Goal: Information Seeking & Learning: Learn about a topic

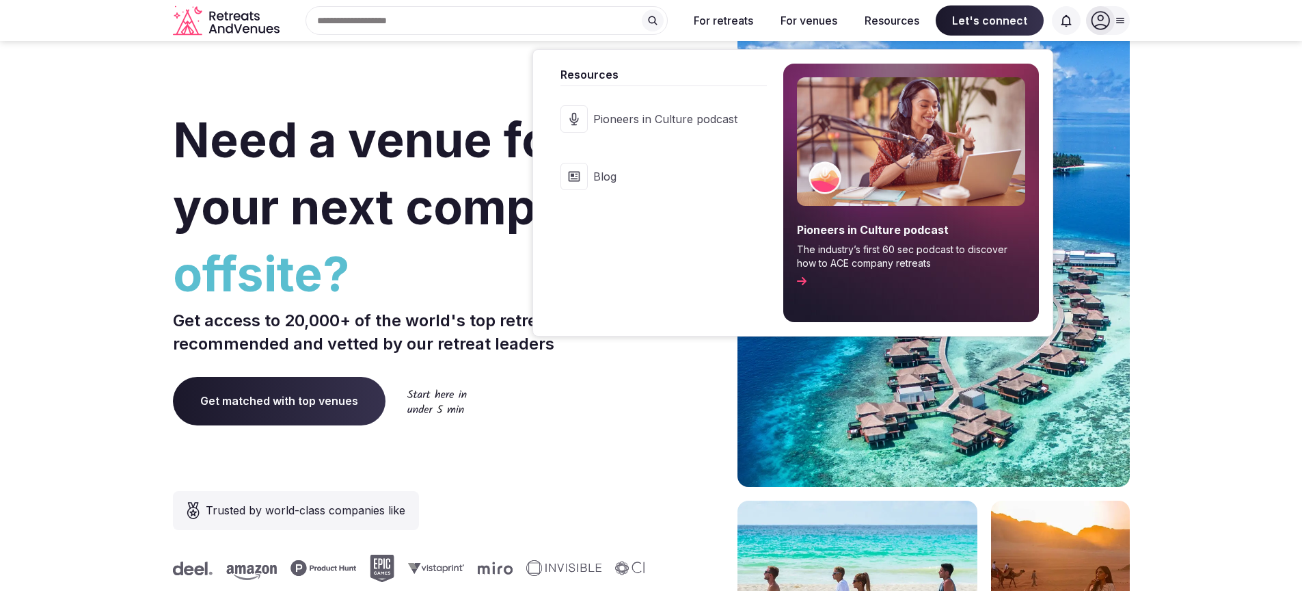
click at [607, 184] on link "Blog" at bounding box center [656, 176] width 219 height 55
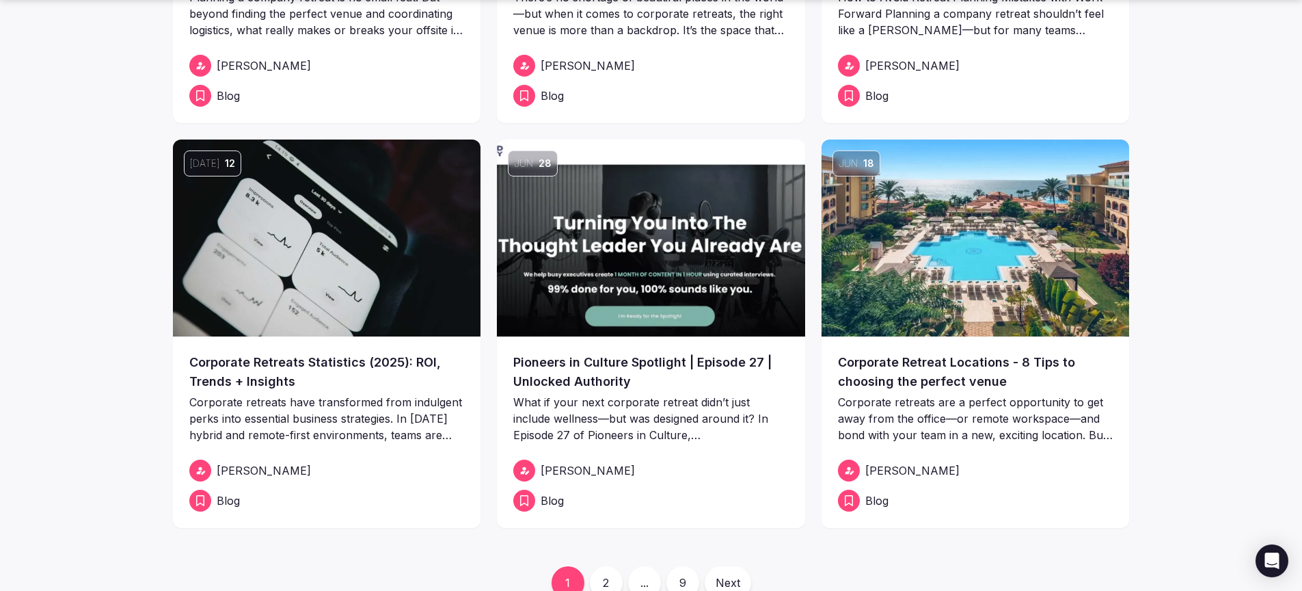
scroll to position [435, 0]
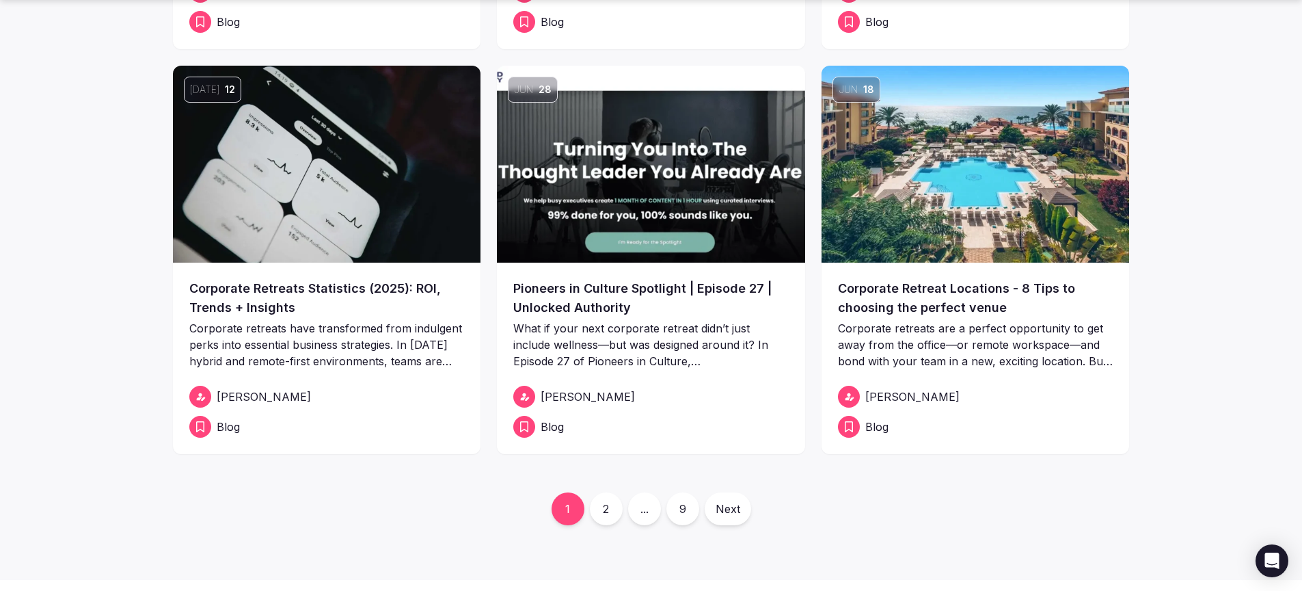
click at [608, 510] on link "2" at bounding box center [606, 508] width 33 height 33
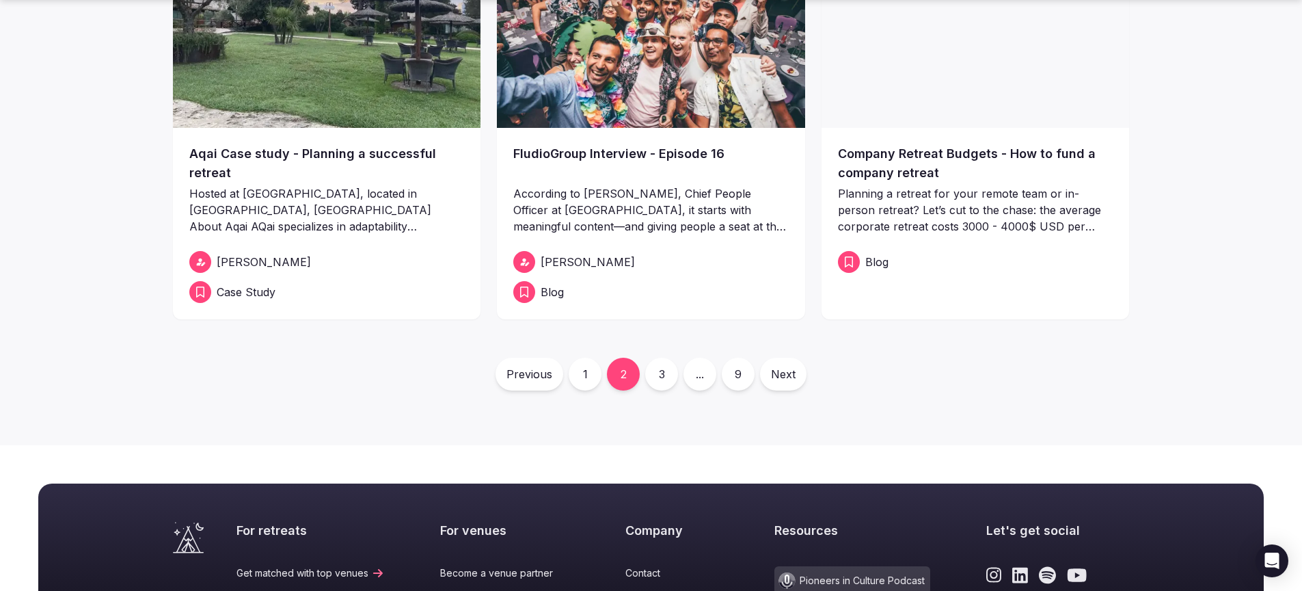
scroll to position [575, 0]
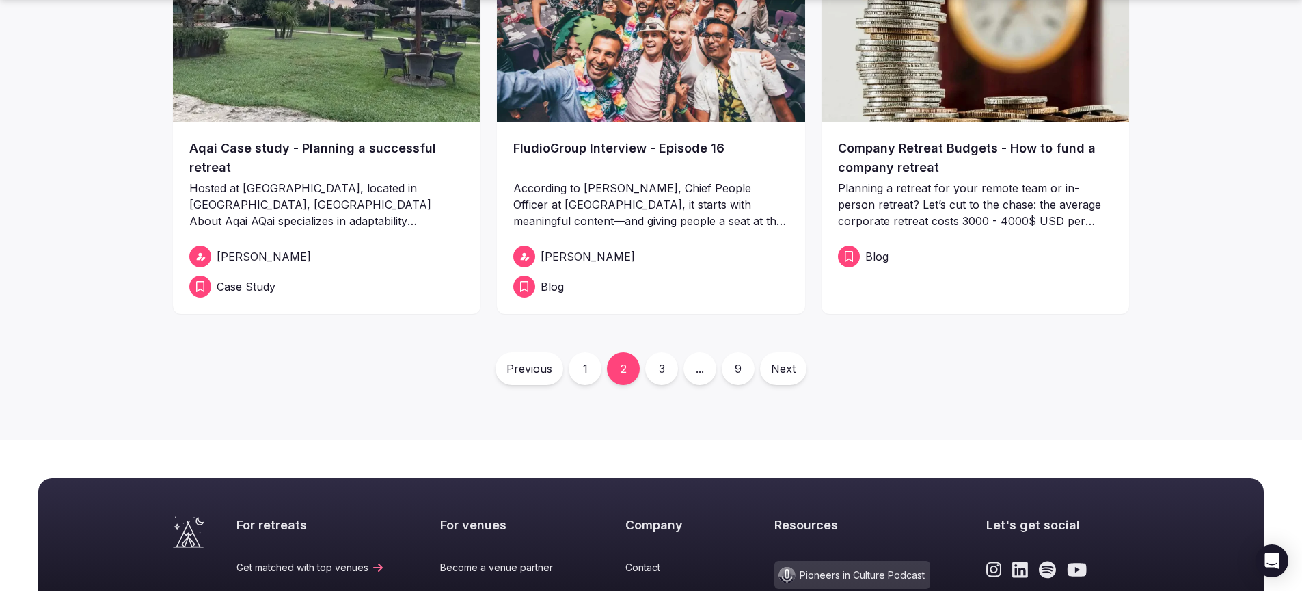
click at [673, 364] on link "3" at bounding box center [661, 368] width 33 height 33
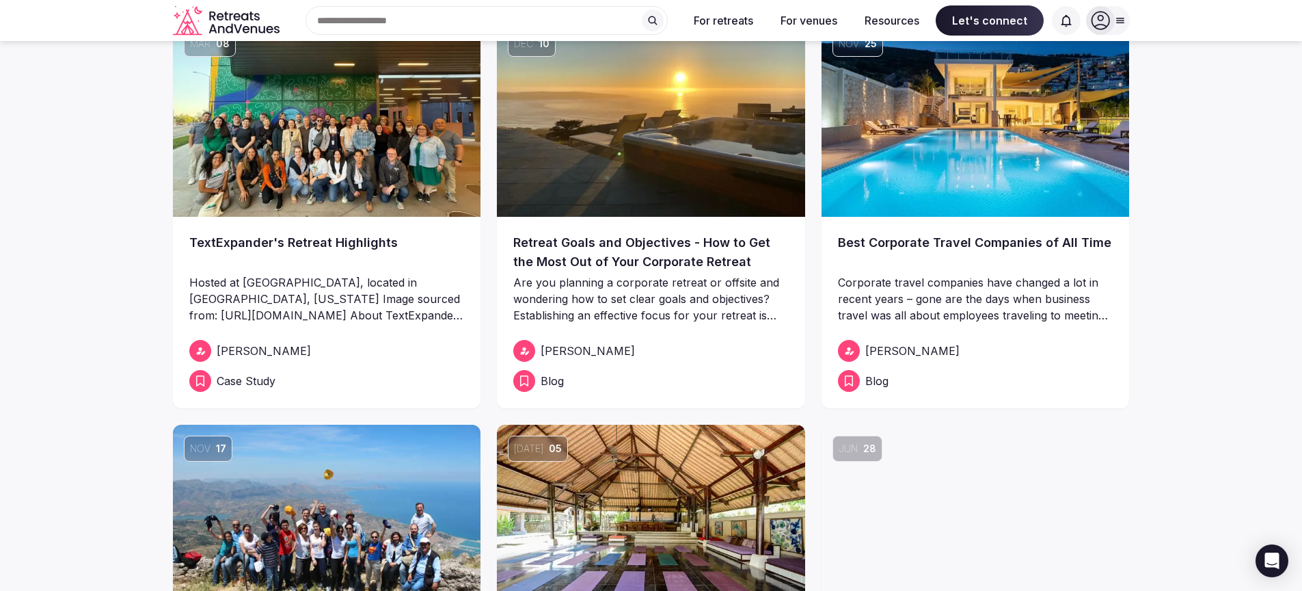
scroll to position [75, 0]
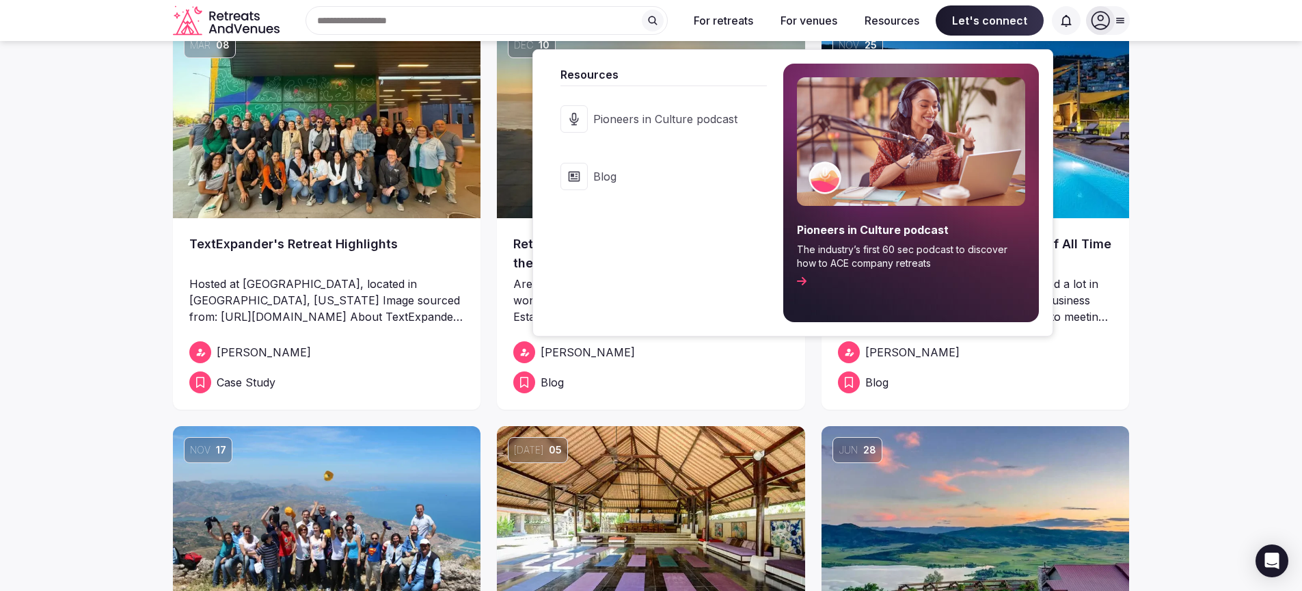
click at [617, 123] on span "Pioneers in Culture podcast" at bounding box center [665, 118] width 144 height 15
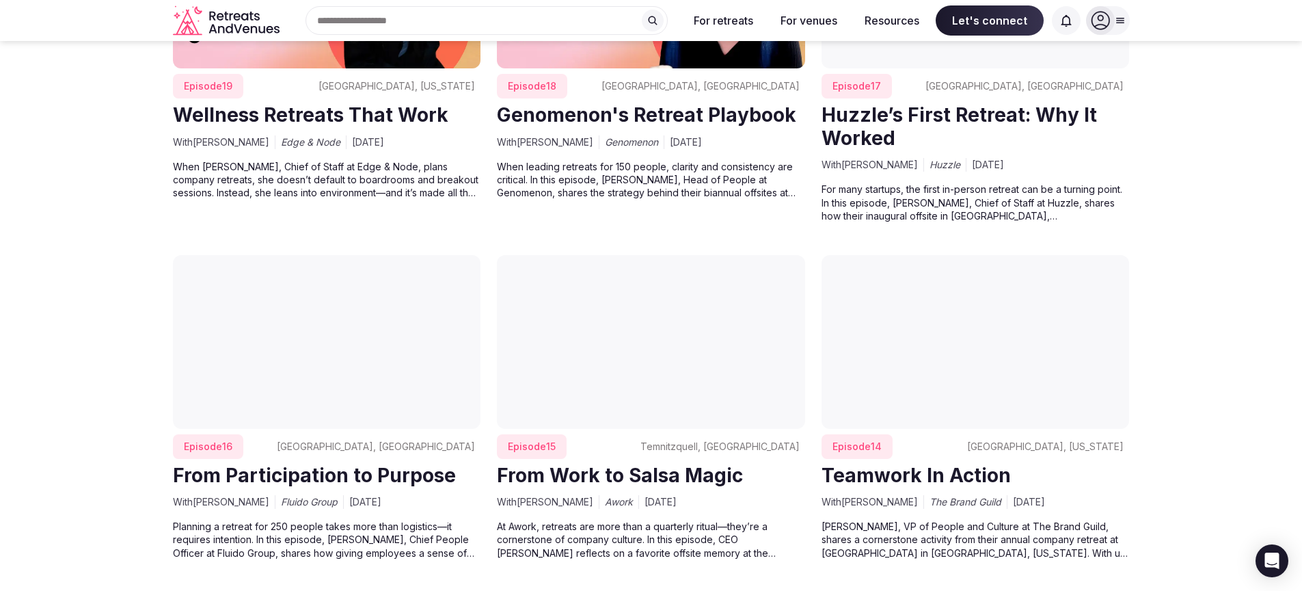
scroll to position [3812, 0]
